Goal: Task Accomplishment & Management: Use online tool/utility

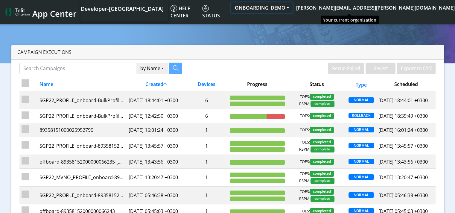
click at [292, 7] on button "ONBOARDING_DEMO" at bounding box center [261, 7] width 61 height 11
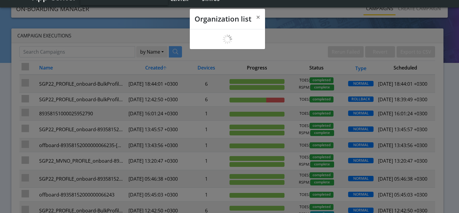
scroll to position [2, 0]
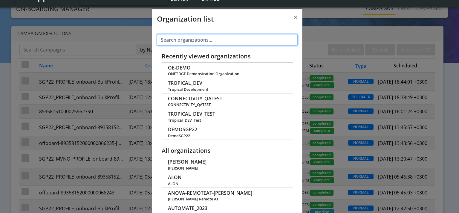
click at [187, 36] on input "text" at bounding box center [227, 39] width 141 height 11
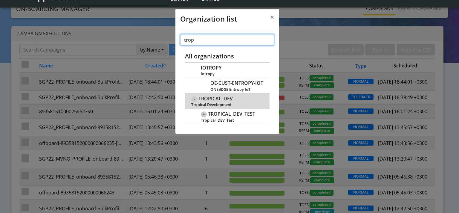
type input "trop"
click at [233, 103] on span "Tropical Development" at bounding box center [227, 104] width 72 height 4
click at [225, 99] on span "TROPICAL_DEV" at bounding box center [216, 99] width 34 height 6
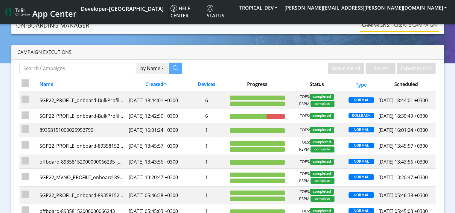
click at [410, 25] on link "Create campaign" at bounding box center [415, 25] width 48 height 12
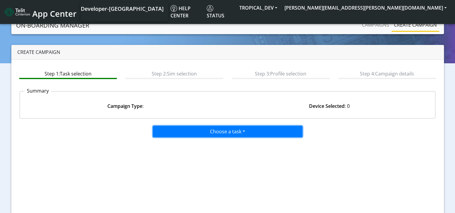
click at [216, 131] on button "Choose a task" at bounding box center [227, 131] width 149 height 11
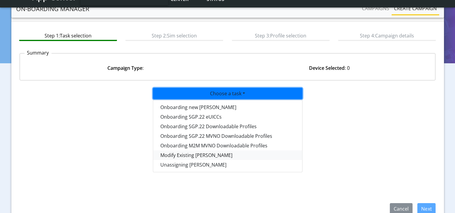
scroll to position [50, 0]
